Goal: Transaction & Acquisition: Obtain resource

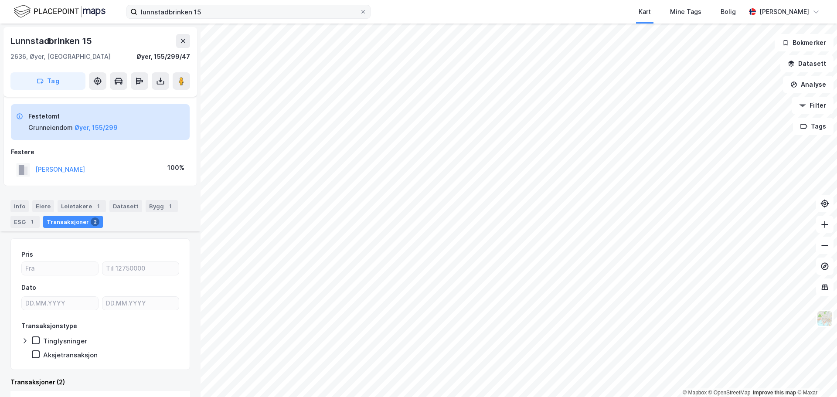
scroll to position [197, 0]
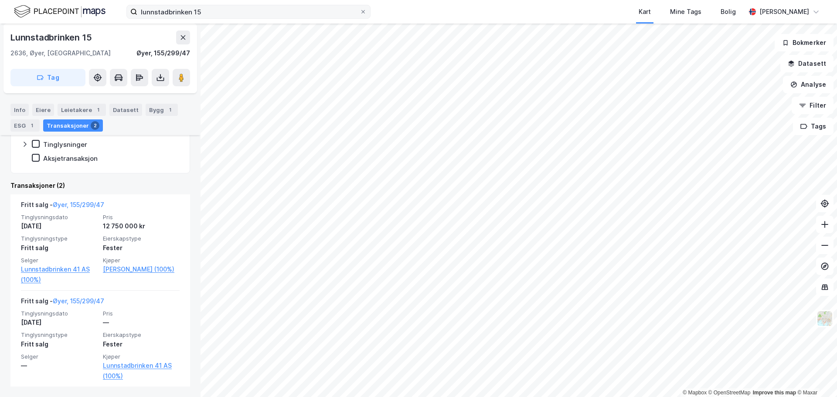
click at [365, 11] on icon at bounding box center [362, 11] width 5 height 5
click at [360, 11] on input "lunnstadbrinken 15" at bounding box center [248, 11] width 222 height 13
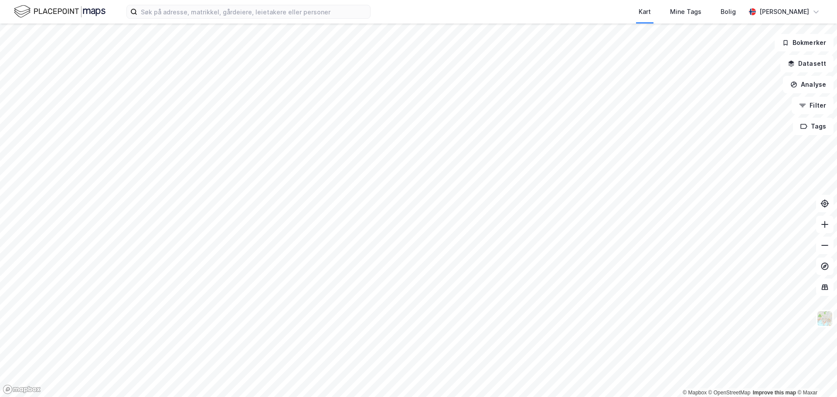
click at [47, 15] on img at bounding box center [60, 11] width 92 height 15
click at [818, 68] on button "Datasett" at bounding box center [806, 63] width 53 height 17
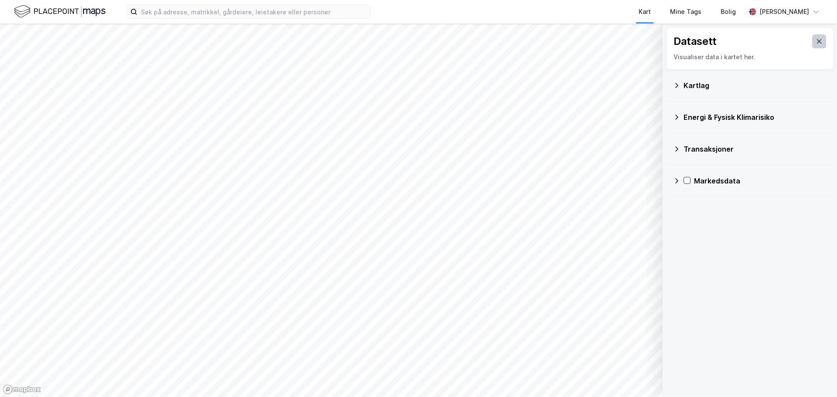
click at [817, 44] on button at bounding box center [819, 41] width 14 height 14
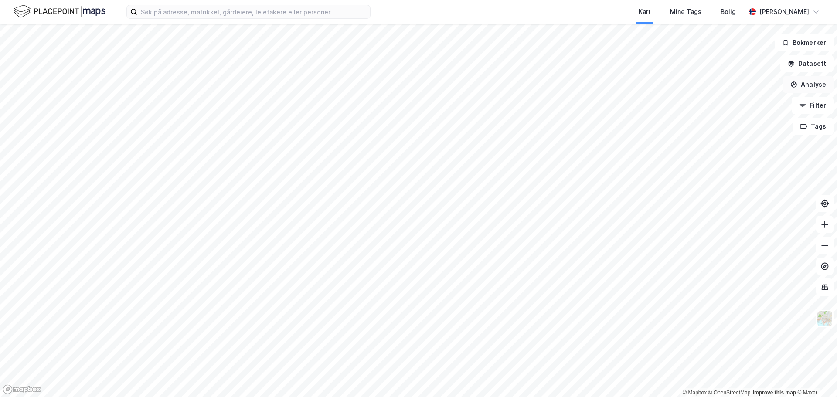
click at [818, 87] on button "Analyse" at bounding box center [808, 84] width 51 height 17
click at [815, 108] on button "Filter" at bounding box center [813, 105] width 42 height 17
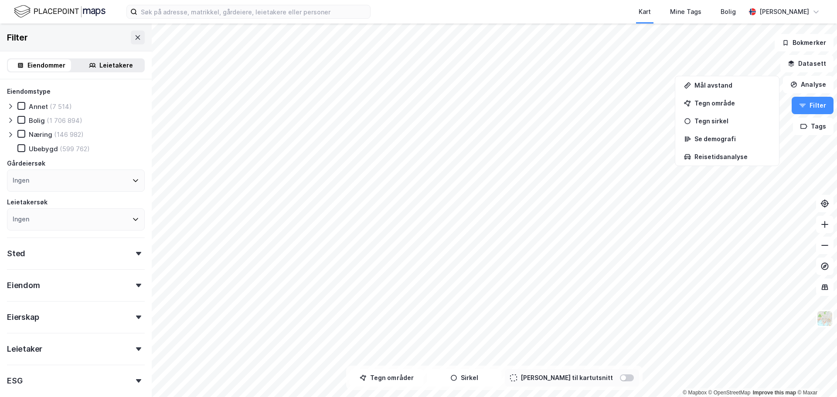
click at [13, 133] on icon at bounding box center [10, 134] width 7 height 7
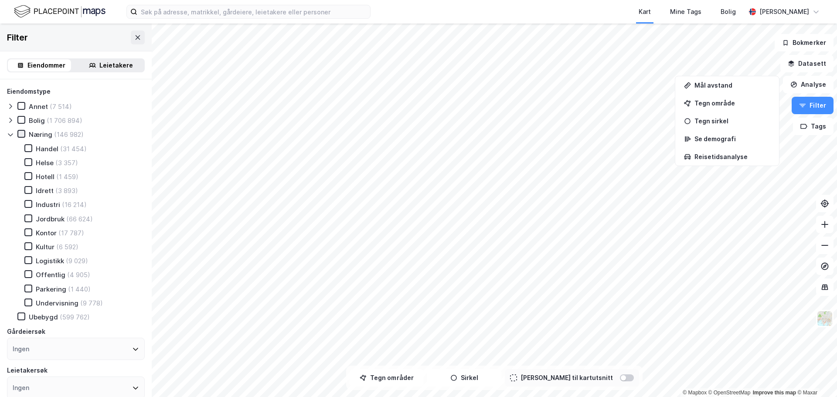
click at [23, 133] on icon at bounding box center [21, 134] width 5 height 3
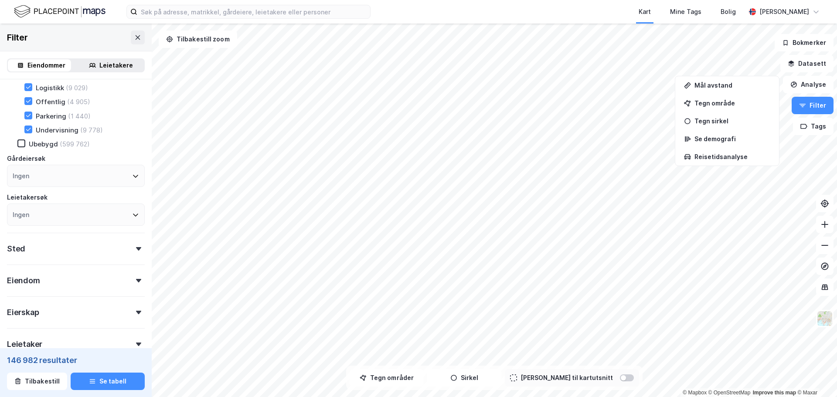
scroll to position [217, 0]
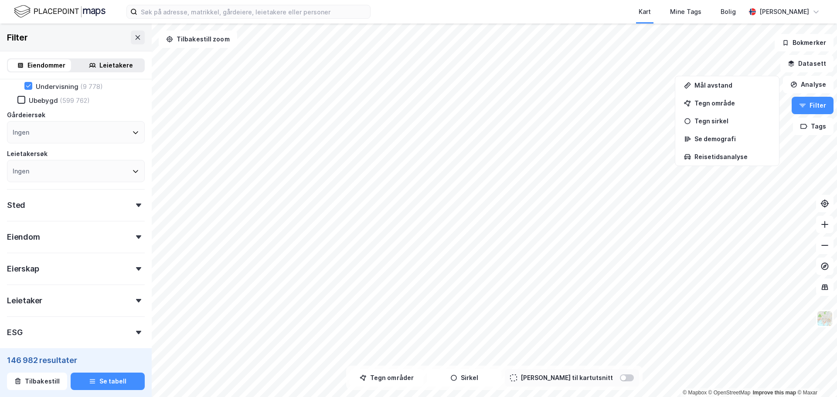
click at [53, 207] on div "Sted" at bounding box center [76, 201] width 138 height 25
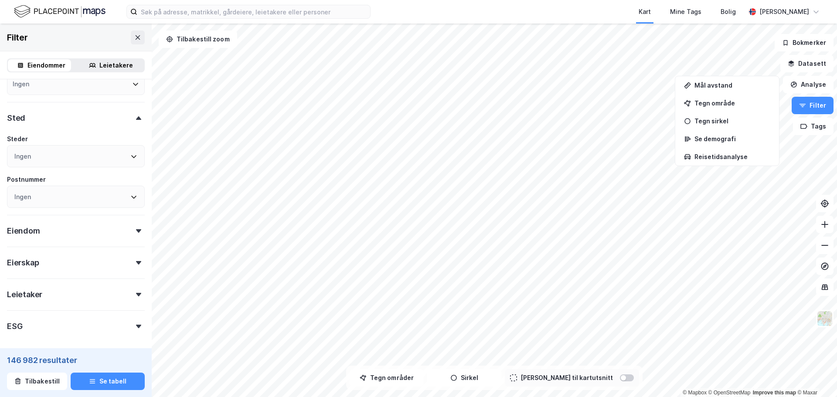
click at [61, 230] on div "Eiendom" at bounding box center [76, 227] width 138 height 25
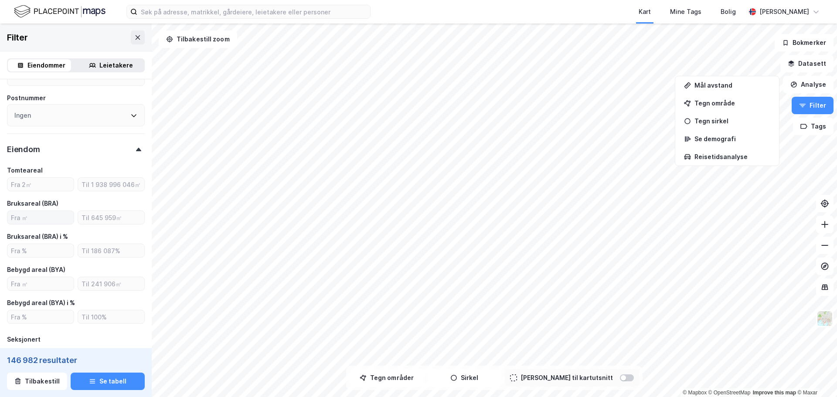
scroll to position [391, 0]
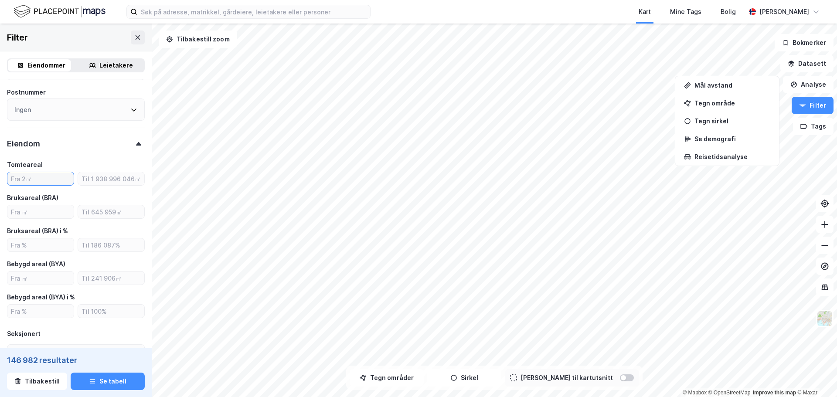
click at [42, 179] on input "number" at bounding box center [40, 178] width 66 height 13
click at [48, 217] on input "number" at bounding box center [40, 211] width 66 height 13
type input "45000"
type input "Inkluder (238)"
type input "4500"
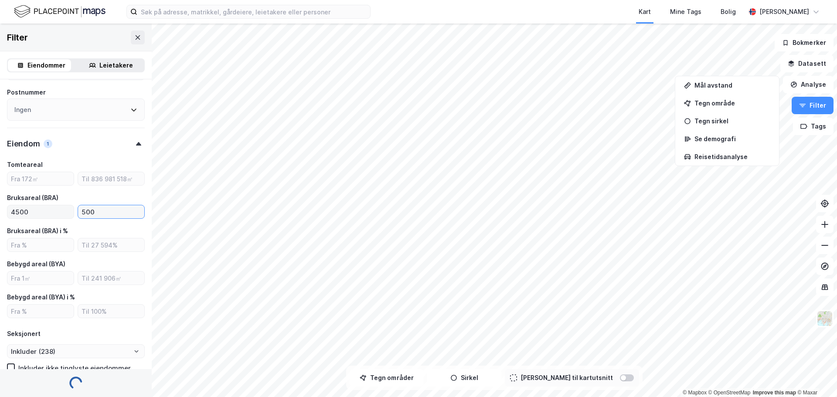
type input "5000"
type input "Inkluder (10 469)"
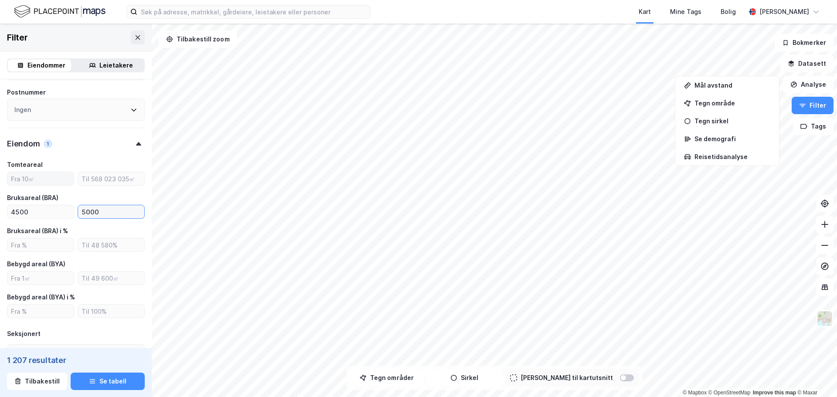
type input "5000"
click at [29, 182] on input "number" at bounding box center [40, 178] width 66 height 13
type input "Inkluder (1 207)"
click at [686, 163] on div "© Mapbox © OpenStreetMap Improve this map © Maxar Filter Eiendommer Leietakere …" at bounding box center [418, 211] width 837 height 374
click at [821, 104] on button "Filter" at bounding box center [813, 105] width 42 height 17
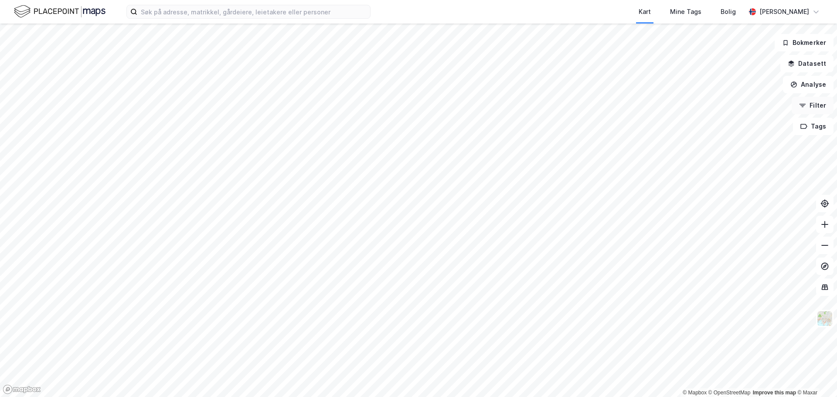
click at [829, 105] on button "Filter" at bounding box center [813, 105] width 42 height 17
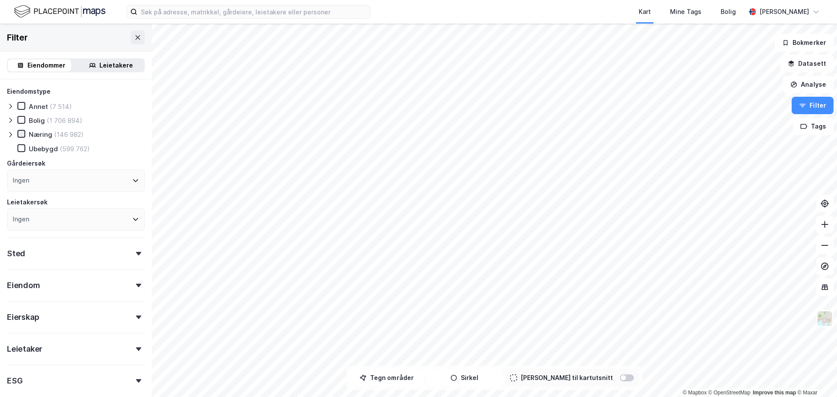
click at [20, 134] on icon at bounding box center [21, 134] width 5 height 3
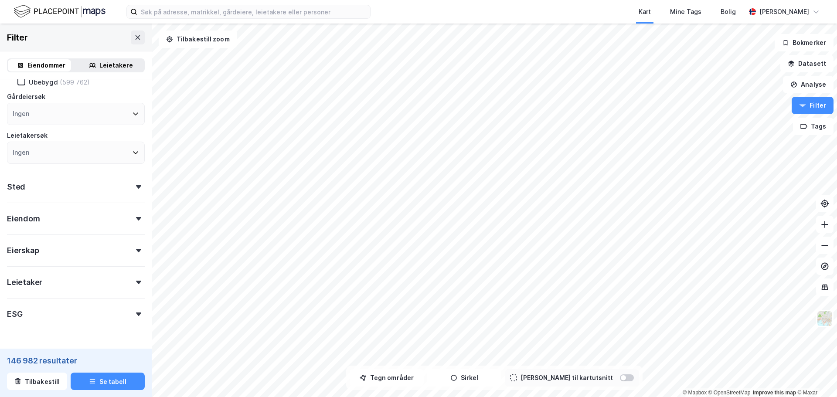
scroll to position [87, 0]
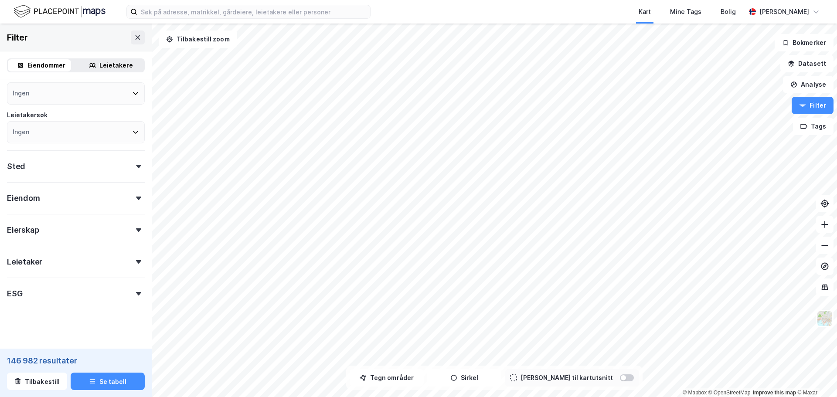
click at [59, 197] on div "Eiendom" at bounding box center [76, 194] width 138 height 25
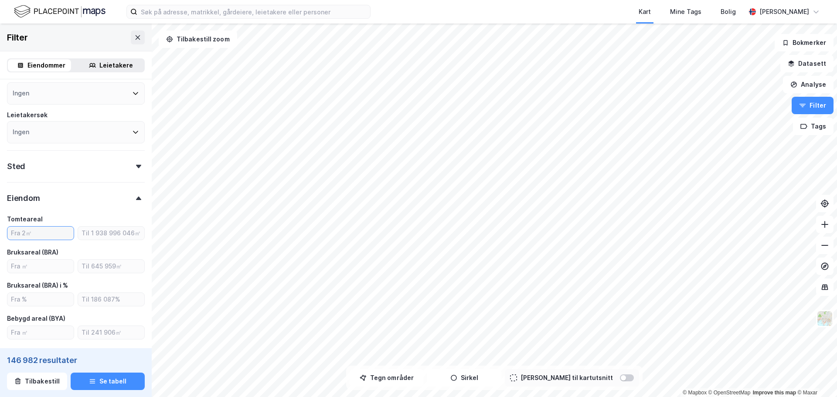
click at [54, 232] on input "number" at bounding box center [40, 233] width 66 height 13
type input "50000"
type input "Inkluder (146 765)"
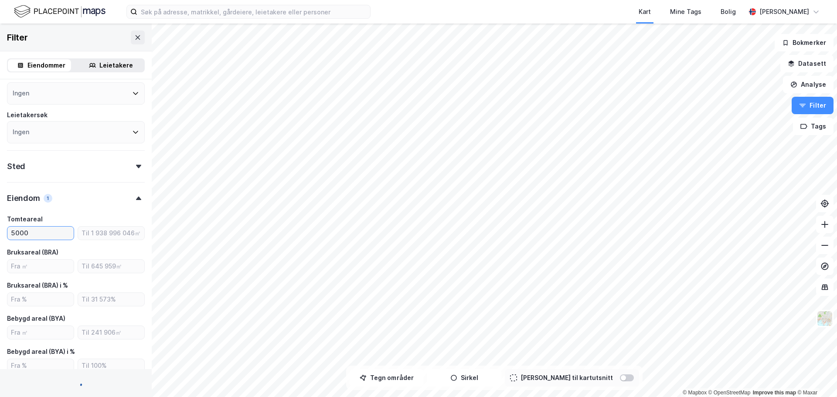
type input "5000"
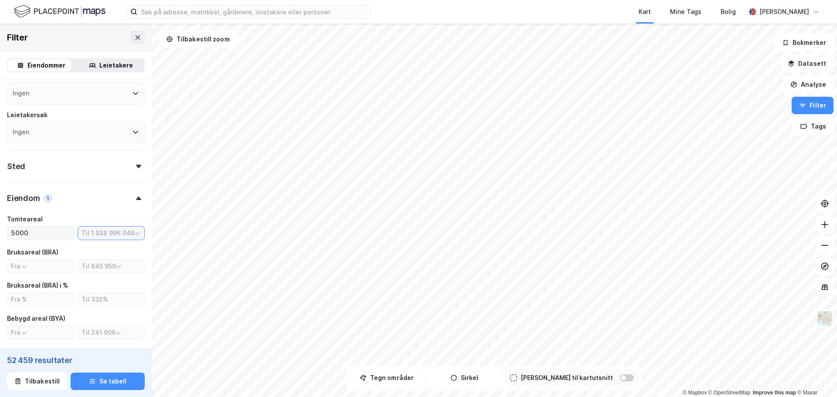
type input "Inkluder (52 459)"
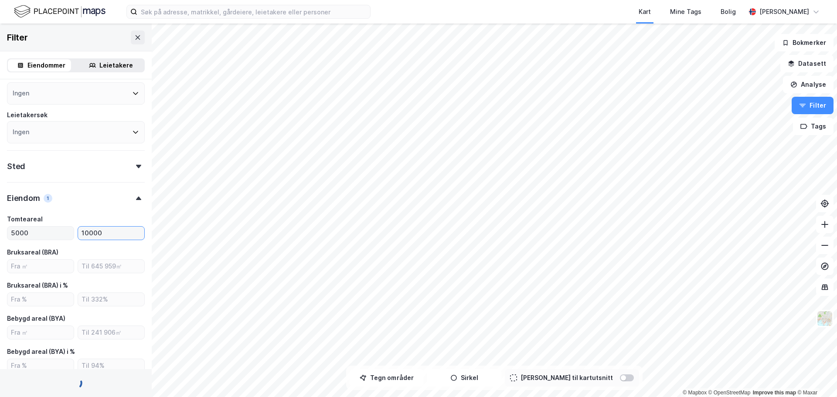
type input "10000"
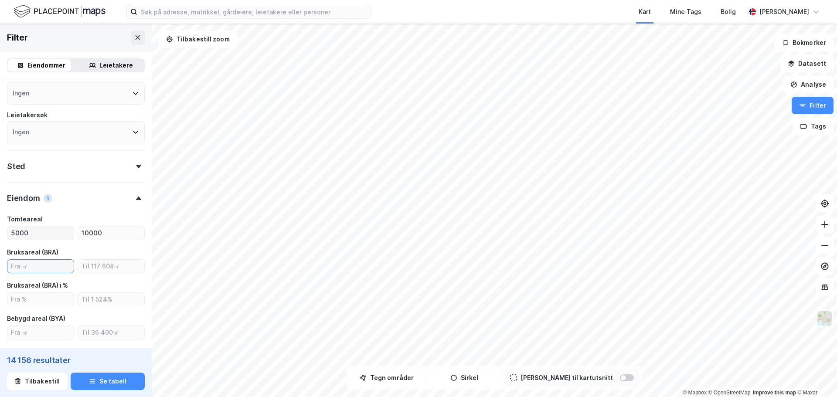
type input "Inkluder (14 156)"
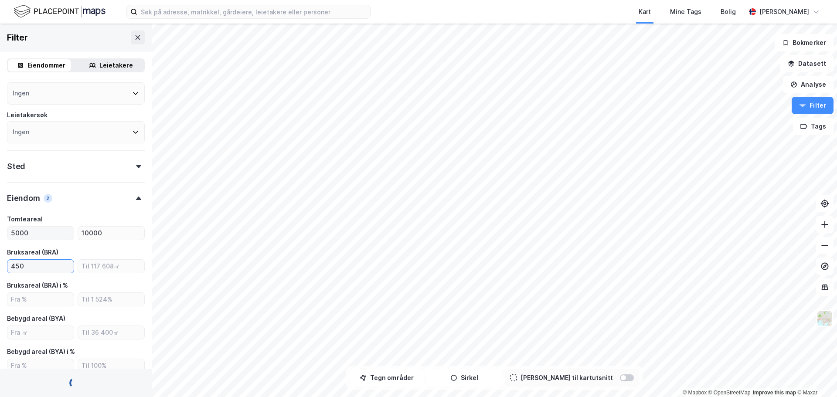
type input "4500"
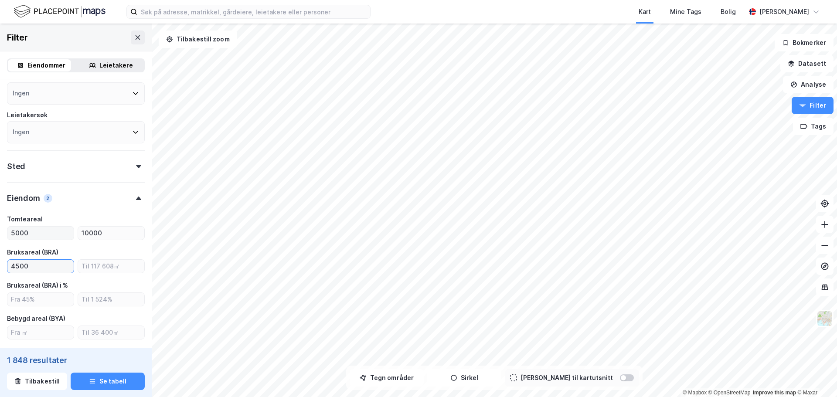
type input "Inkluder (1 848)"
type input "4500"
click at [401, 381] on button "Tegn områder" at bounding box center [387, 377] width 74 height 17
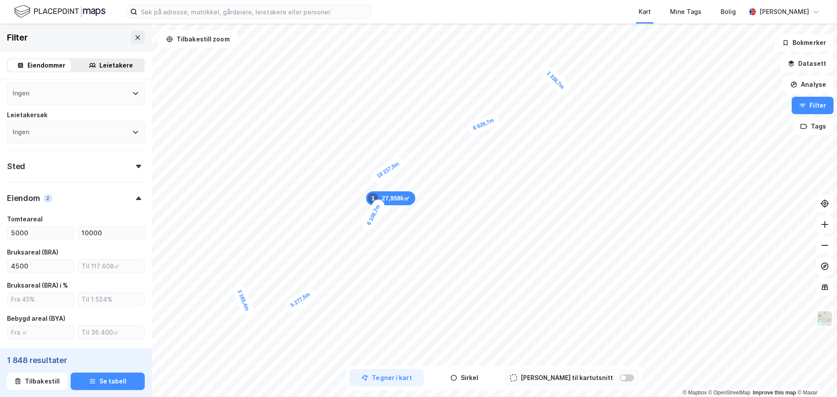
click at [546, 70] on div "1 338,7m" at bounding box center [555, 81] width 31 height 32
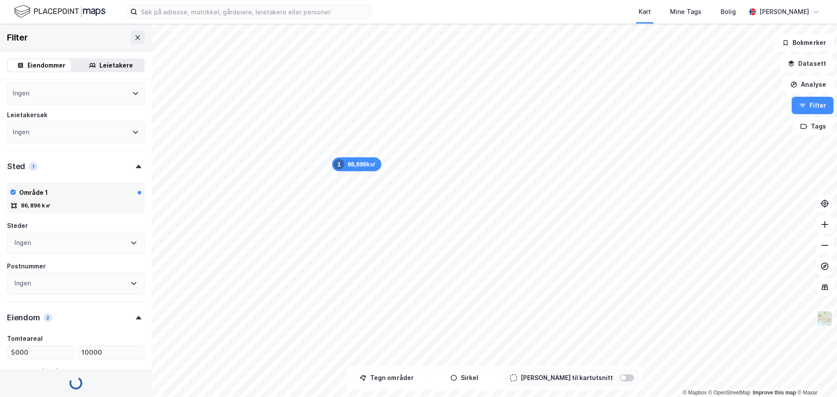
type input "Inkluder (74)"
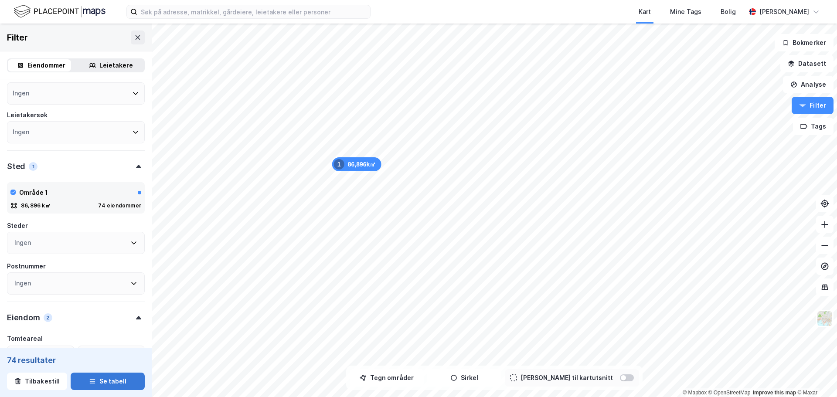
click at [113, 381] on button "Se tabell" at bounding box center [108, 381] width 74 height 17
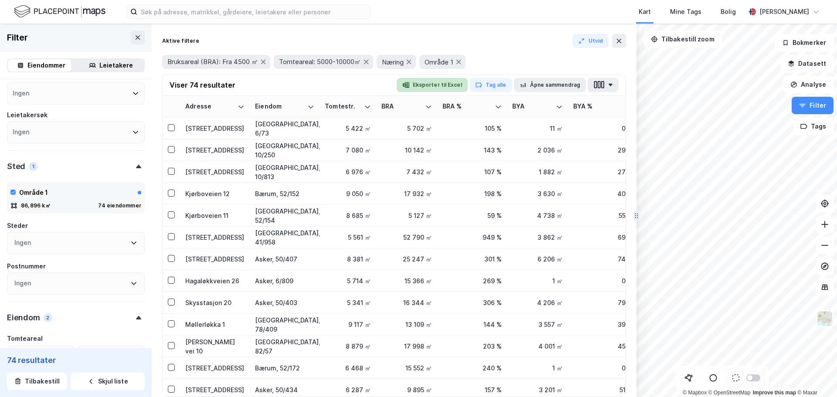
click at [449, 85] on button "Eksporter til Excel" at bounding box center [432, 85] width 71 height 14
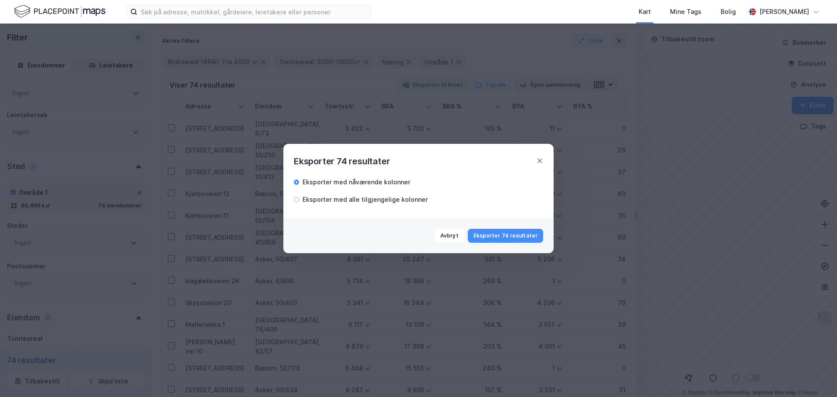
click at [372, 200] on div "Eksporter med alle tilgjengelige kolonner" at bounding box center [364, 199] width 125 height 10
click at [514, 237] on button "Eksporter 74 resultater" at bounding box center [505, 236] width 75 height 14
